Goal: Transaction & Acquisition: Purchase product/service

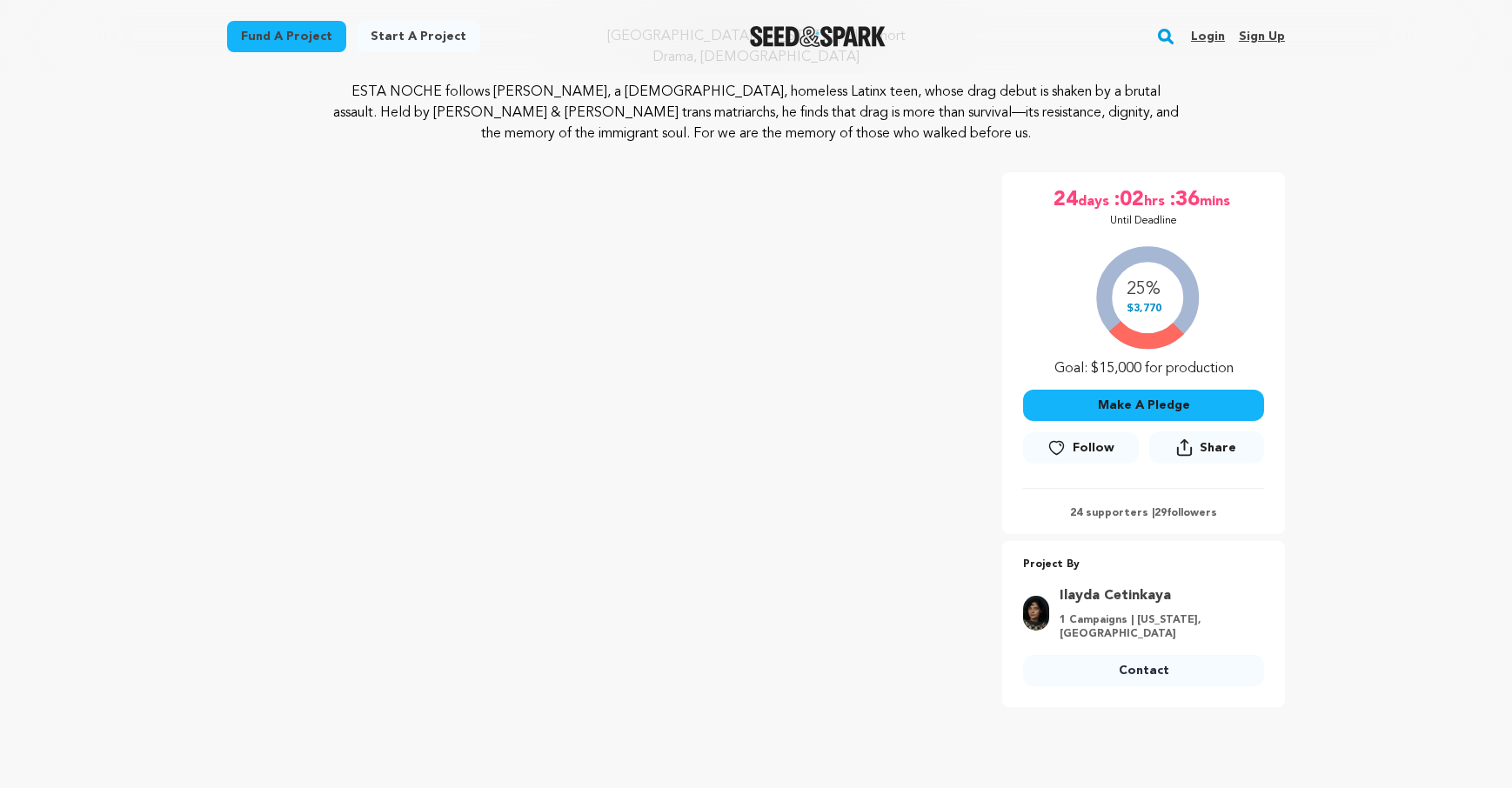
scroll to position [186, 0]
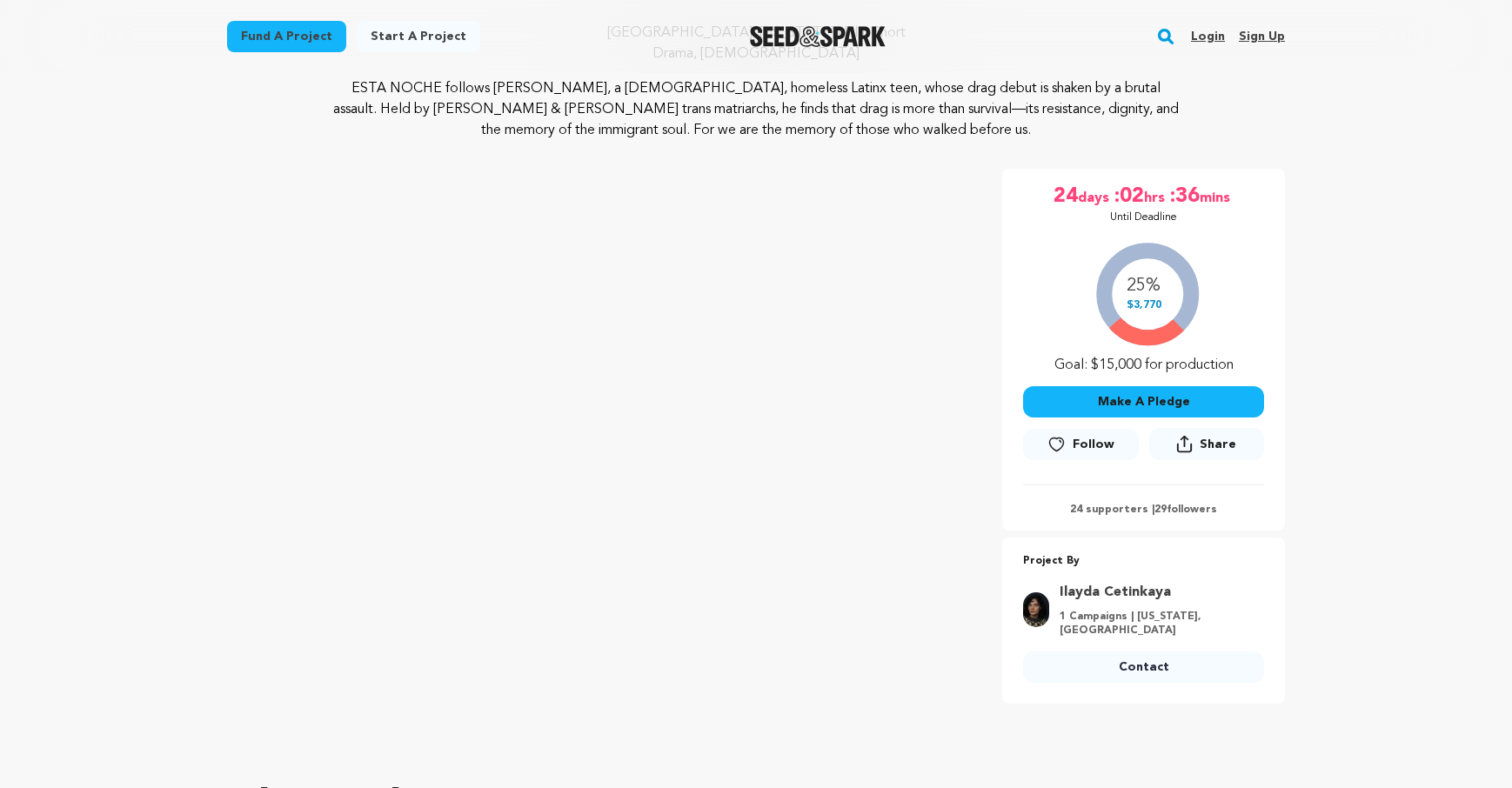
drag, startPoint x: 1090, startPoint y: 362, endPoint x: 1222, endPoint y: 369, distance: 132.2
click at [1222, 369] on div "25% $3,770 Goal: $15,000 for production" at bounding box center [1142, 303] width 241 height 144
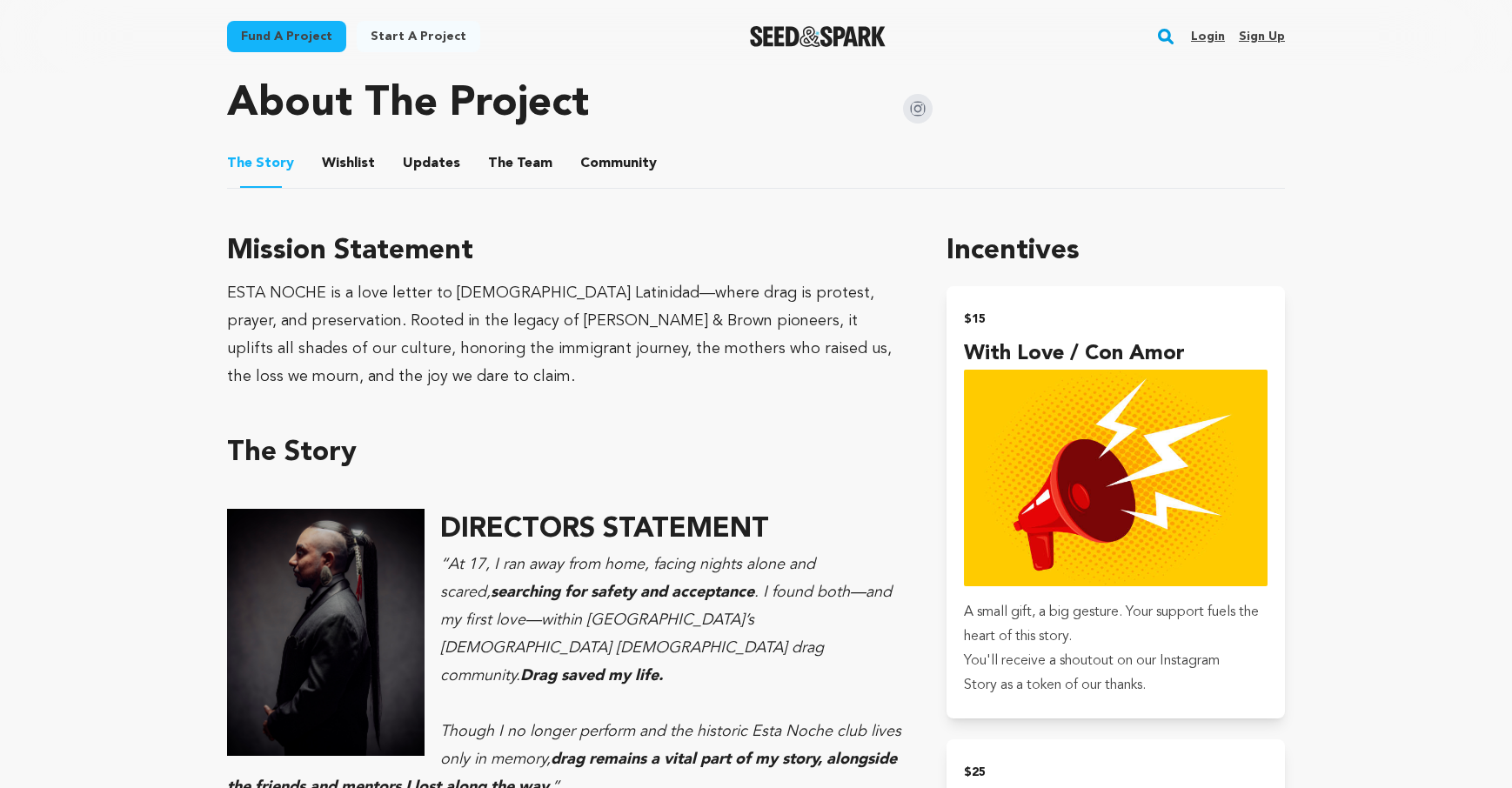
scroll to position [891, 0]
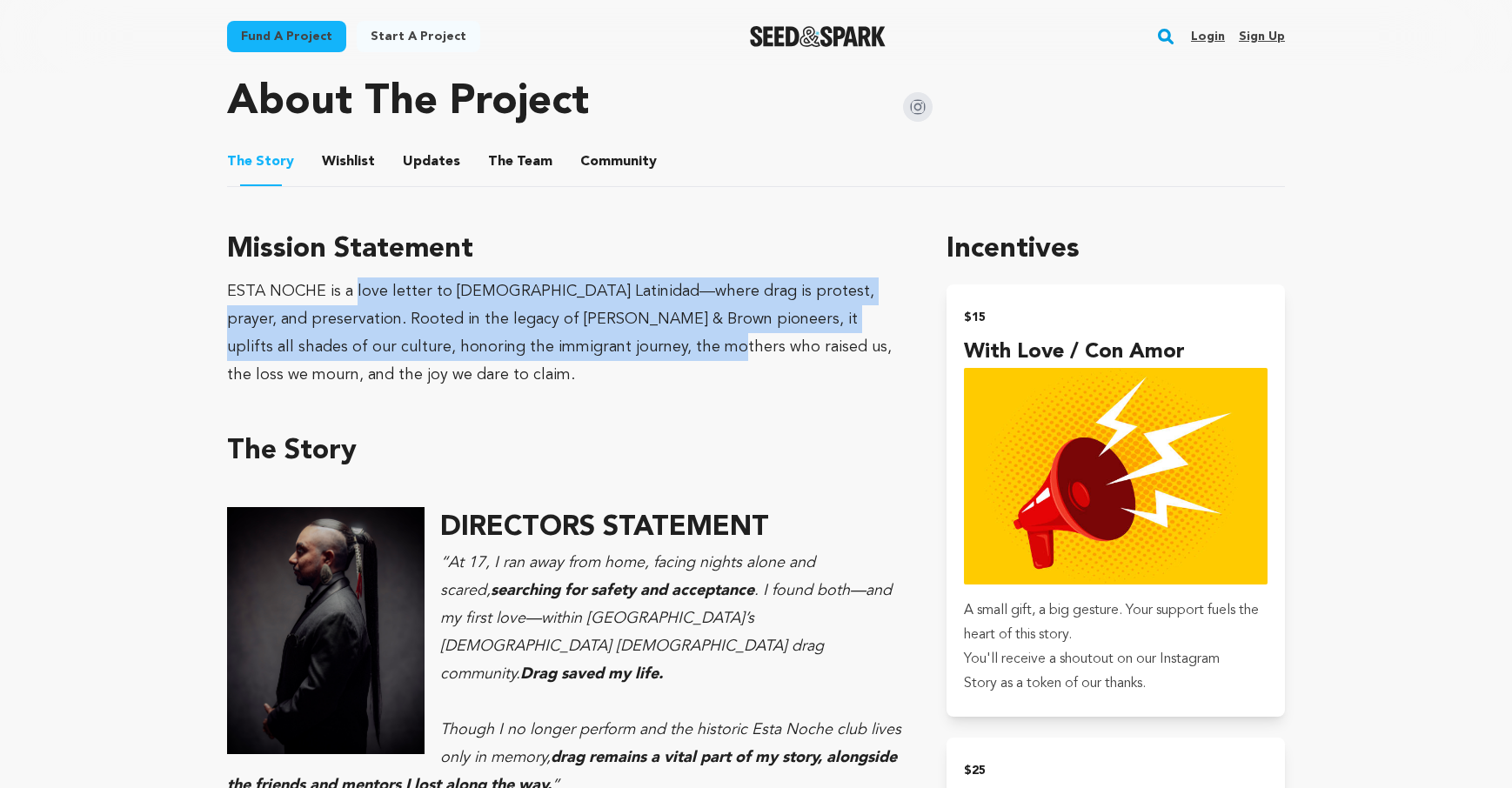
drag, startPoint x: 397, startPoint y: 295, endPoint x: 649, endPoint y: 340, distance: 256.0
click at [649, 340] on div "ESTA NOCHE is a love letter to queer Latinidad—where drag is protest, prayer, a…" at bounding box center [566, 333] width 677 height 112
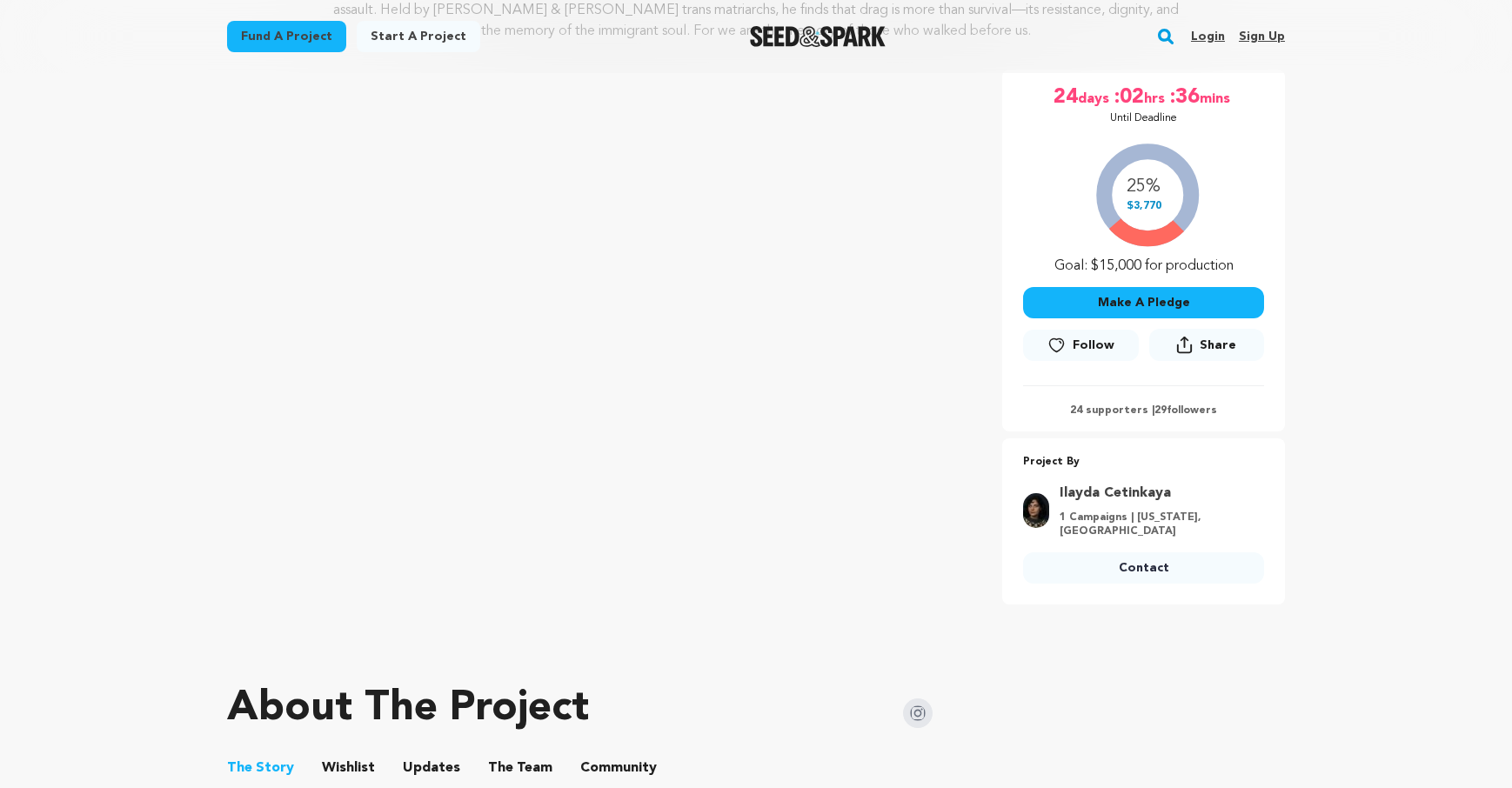
scroll to position [0, 0]
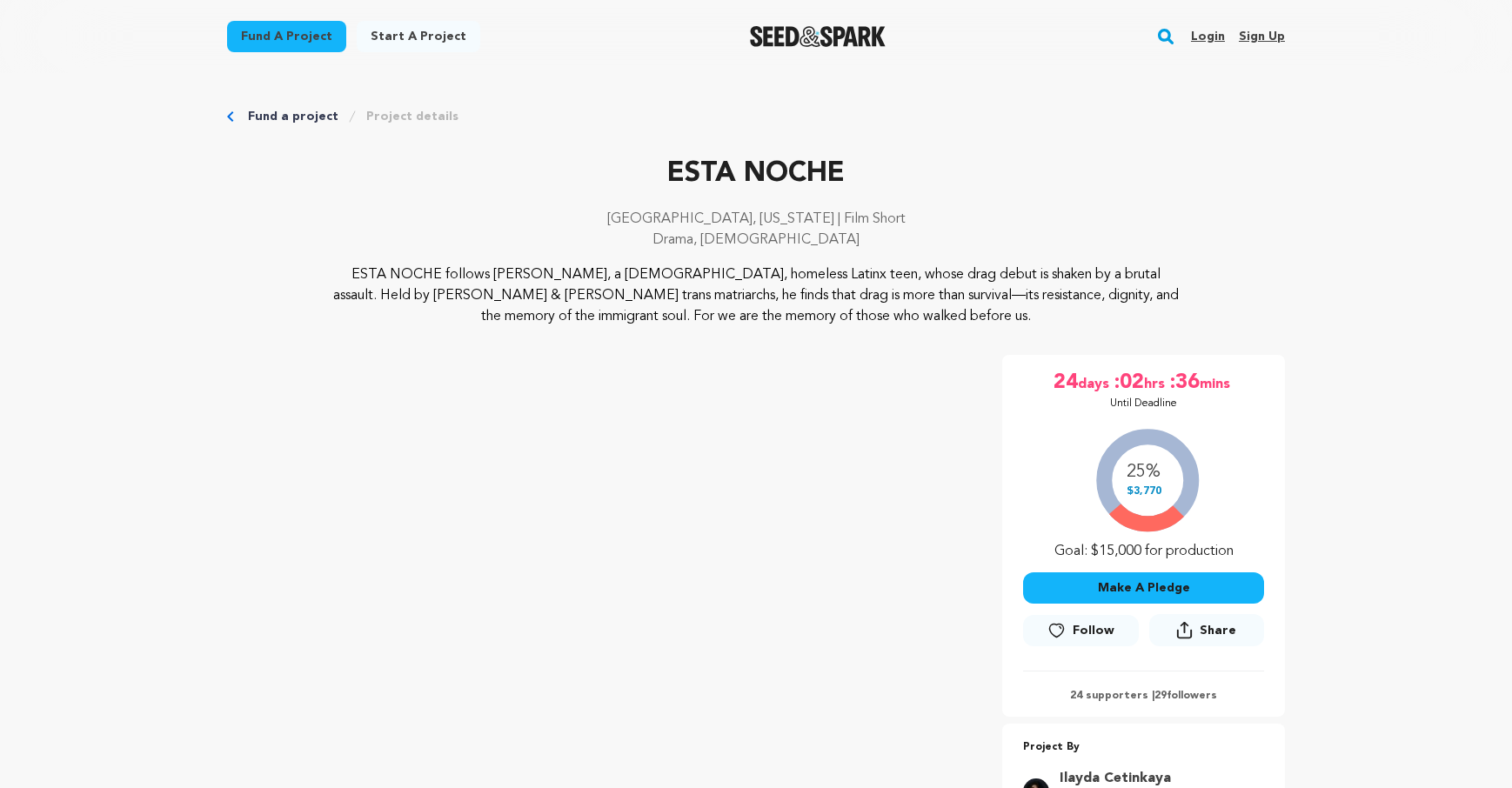
click at [268, 108] on link "Fund a project" at bounding box center [293, 116] width 91 height 17
